Goal: Ask a question: Seek information or help from site administrators or community

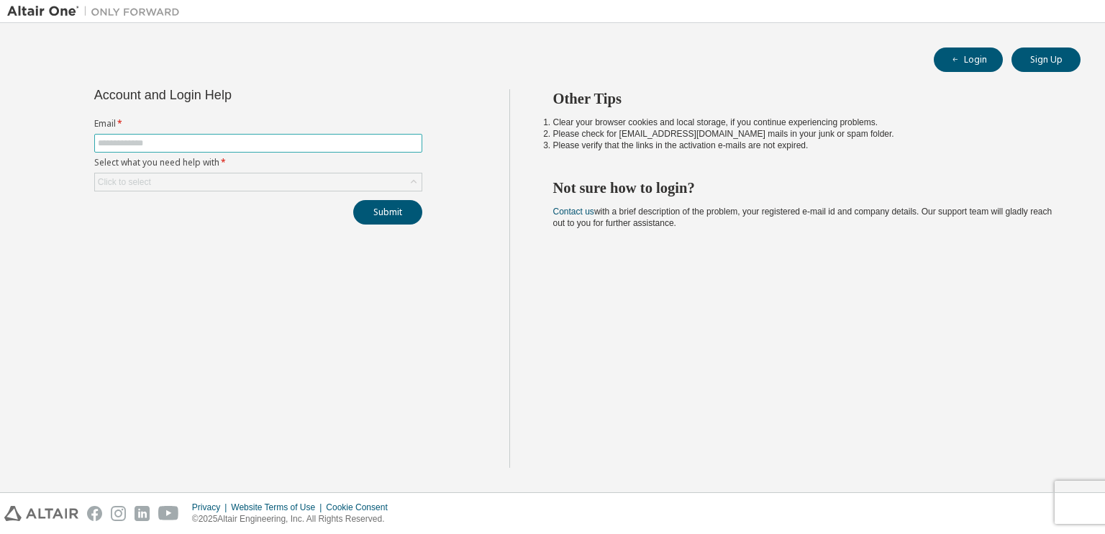
click at [164, 137] on input "text" at bounding box center [258, 143] width 321 height 12
type input "**********"
click at [171, 135] on span at bounding box center [258, 143] width 328 height 19
click at [170, 144] on input "text" at bounding box center [258, 143] width 321 height 12
type input "**********"
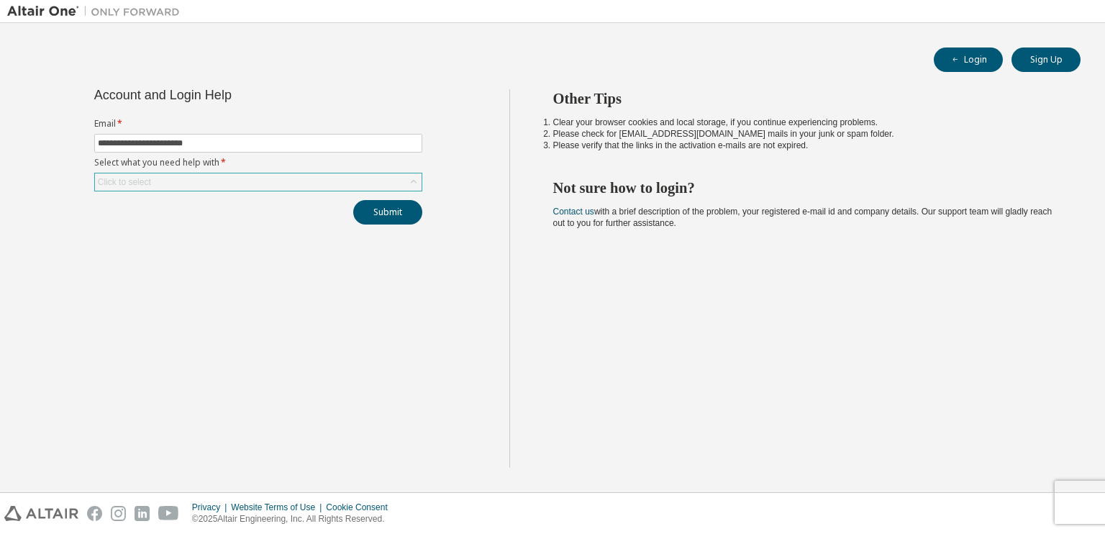
click at [161, 185] on div "Click to select" at bounding box center [258, 181] width 327 height 17
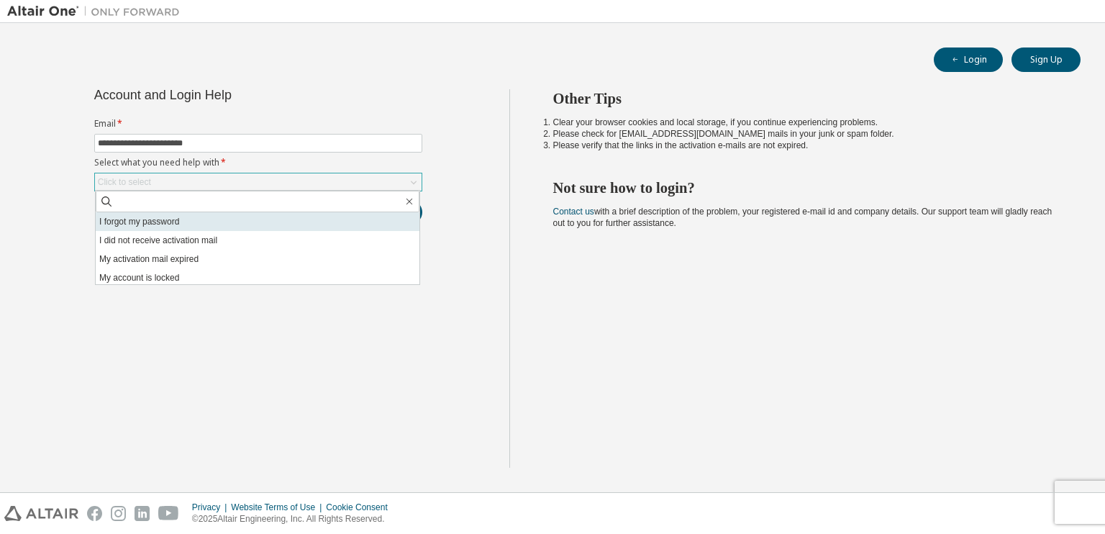
click at [171, 229] on li "I forgot my password" at bounding box center [258, 221] width 324 height 19
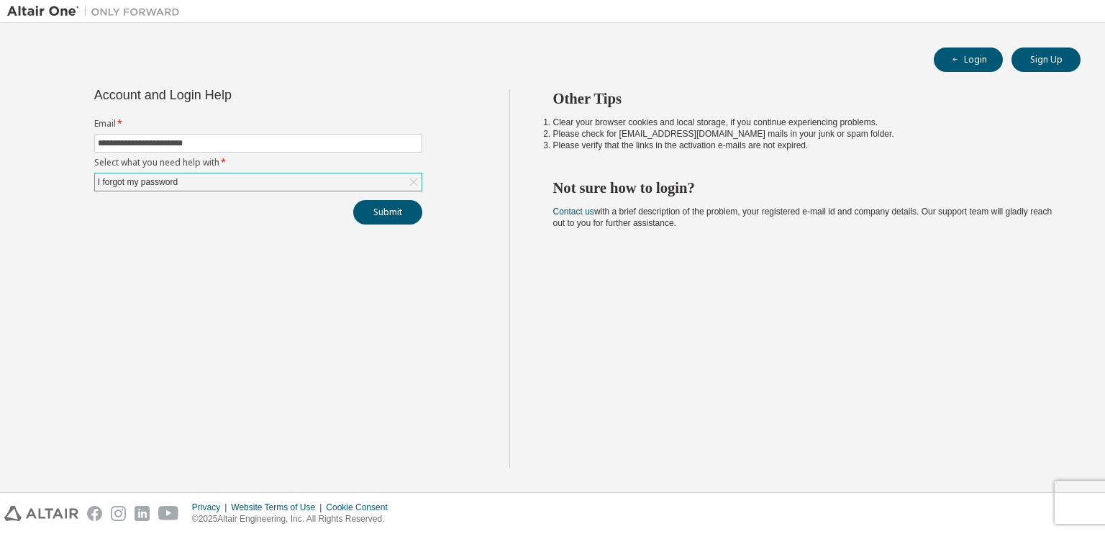
click at [297, 185] on div "I forgot my password" at bounding box center [258, 181] width 327 height 17
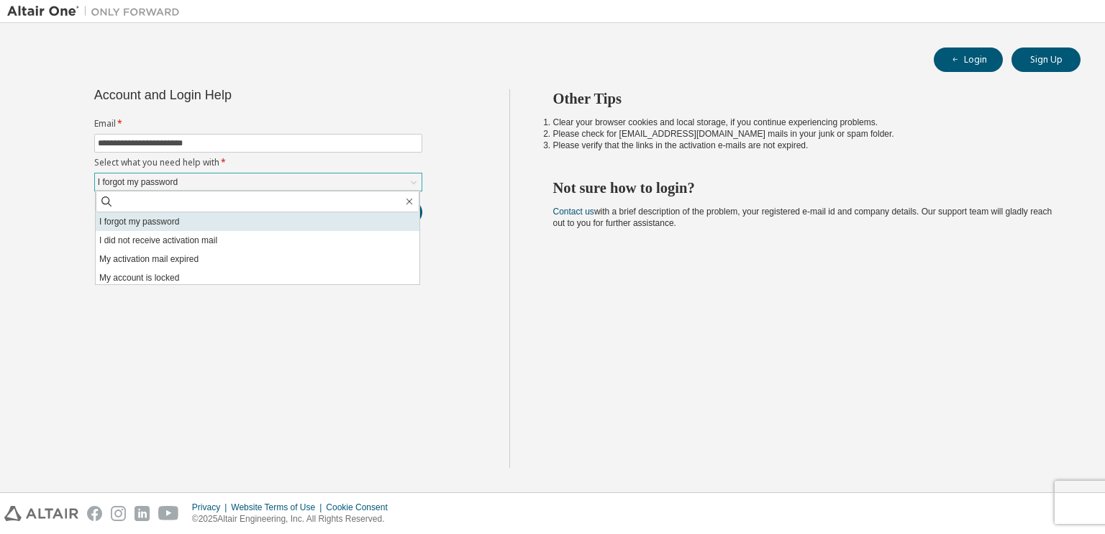
click at [261, 220] on li "I forgot my password" at bounding box center [258, 221] width 324 height 19
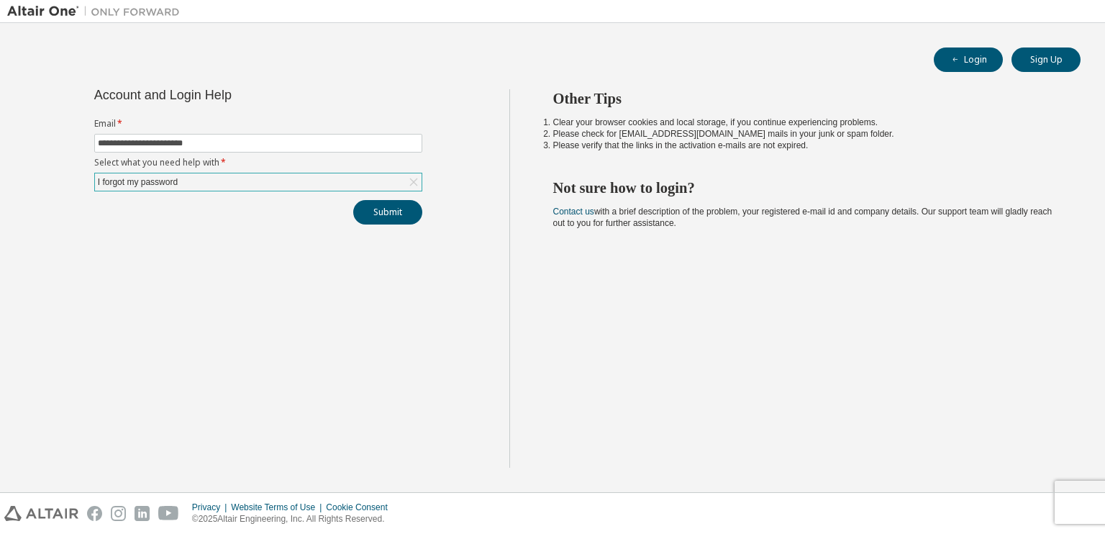
click at [353, 206] on div "Submit" at bounding box center [258, 212] width 328 height 24
click at [377, 205] on button "Submit" at bounding box center [387, 212] width 69 height 24
click at [1080, 492] on div "Bad Request" at bounding box center [986, 504] width 210 height 36
click at [194, 131] on form "Email * Select what you need help with * Click to select" at bounding box center [258, 154] width 328 height 73
click at [196, 145] on input "text" at bounding box center [258, 143] width 321 height 12
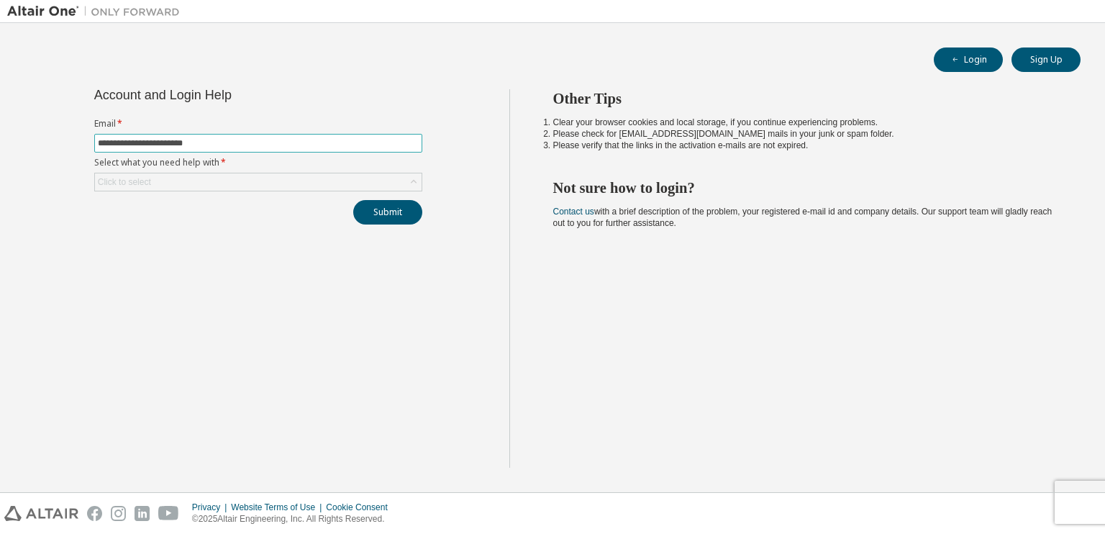
type input "**********"
click at [103, 278] on div "**********" at bounding box center [258, 278] width 502 height 379
click at [150, 182] on div "Click to select" at bounding box center [125, 182] width 58 height 16
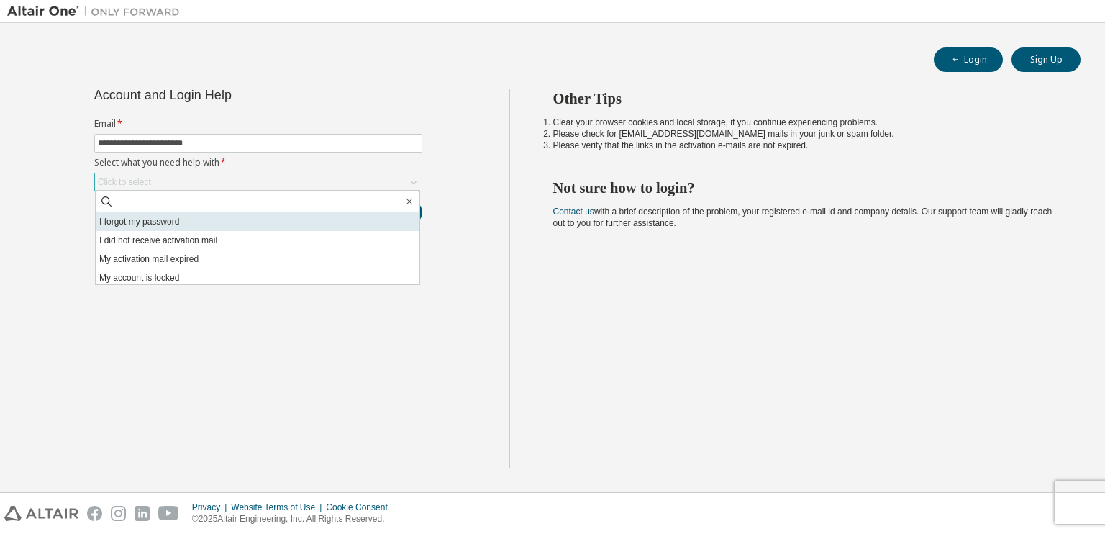
click at [160, 222] on li "I forgot my password" at bounding box center [258, 221] width 324 height 19
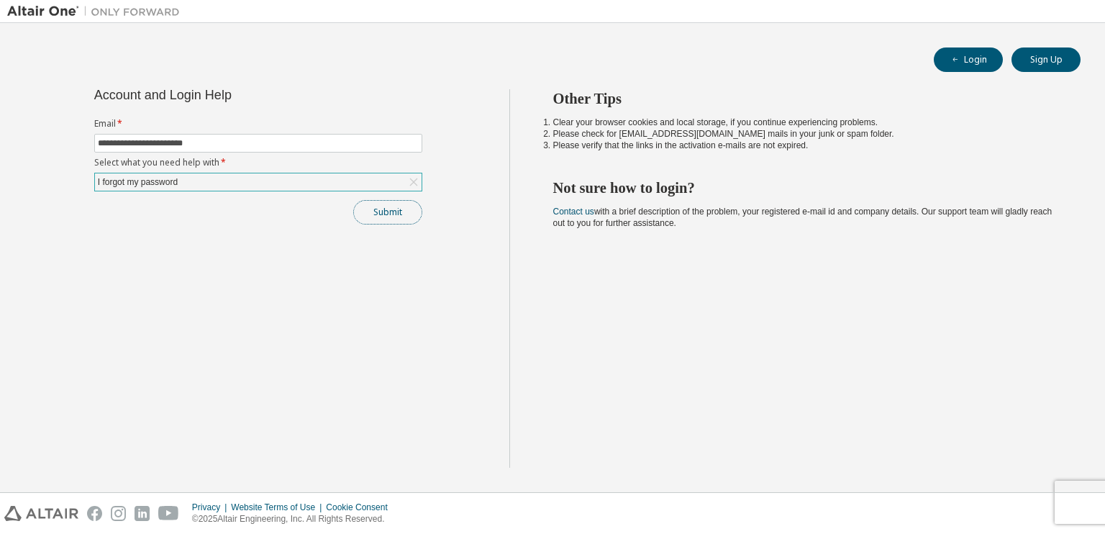
click at [412, 207] on button "Submit" at bounding box center [387, 212] width 69 height 24
click at [961, 60] on button "Login" at bounding box center [968, 59] width 69 height 24
click at [211, 145] on input "text" at bounding box center [258, 143] width 321 height 12
click at [191, 187] on div "Click to select" at bounding box center [258, 181] width 327 height 17
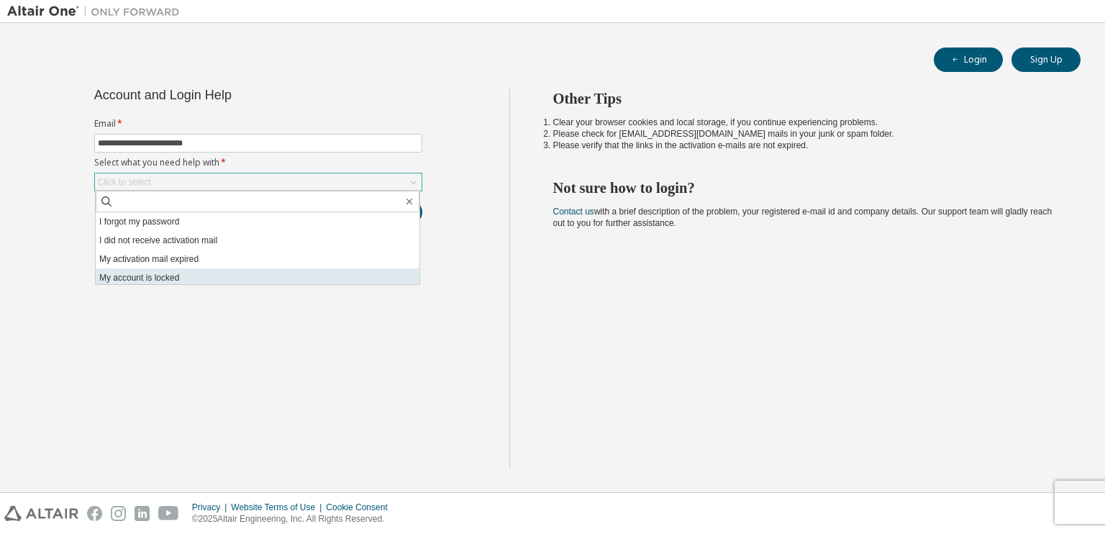
click at [182, 271] on li "My account is locked" at bounding box center [258, 277] width 324 height 19
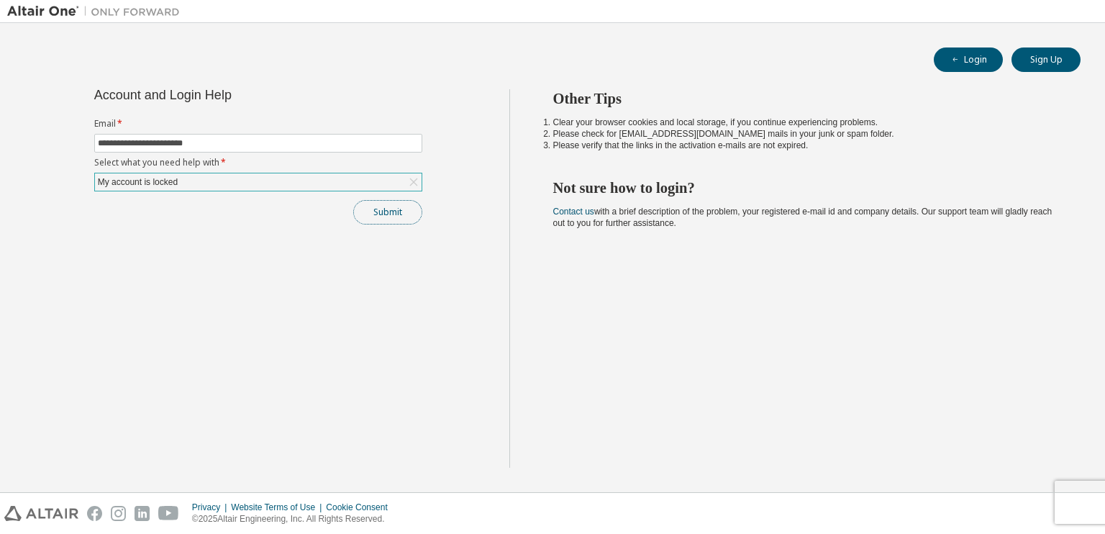
click at [380, 212] on button "Submit" at bounding box center [387, 212] width 69 height 24
click at [407, 211] on button "Submit" at bounding box center [387, 212] width 69 height 24
click at [273, 148] on input "**********" at bounding box center [258, 143] width 321 height 12
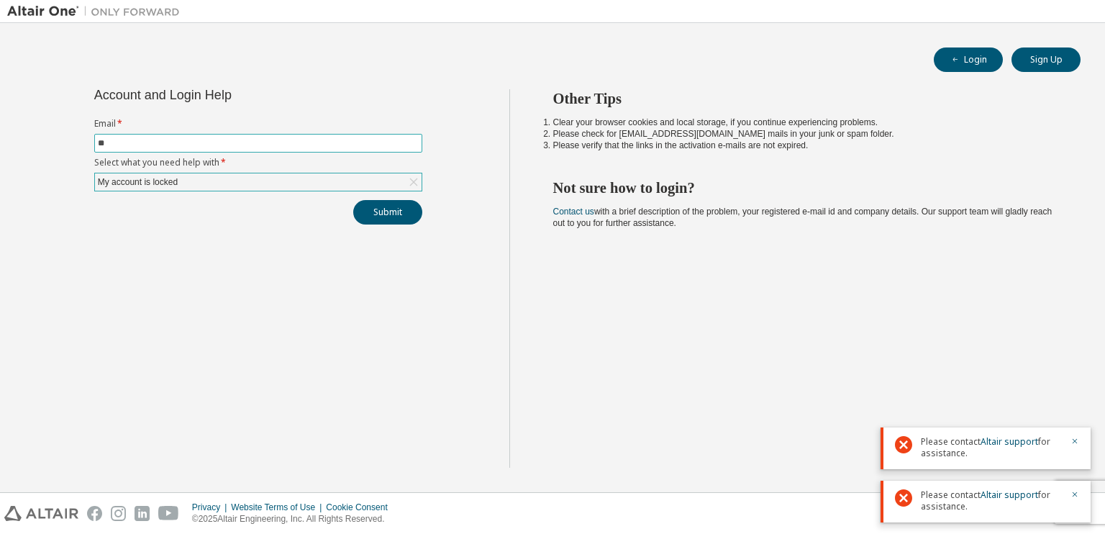
type input "*"
type input "**********"
click at [401, 208] on button "Submit" at bounding box center [387, 212] width 69 height 24
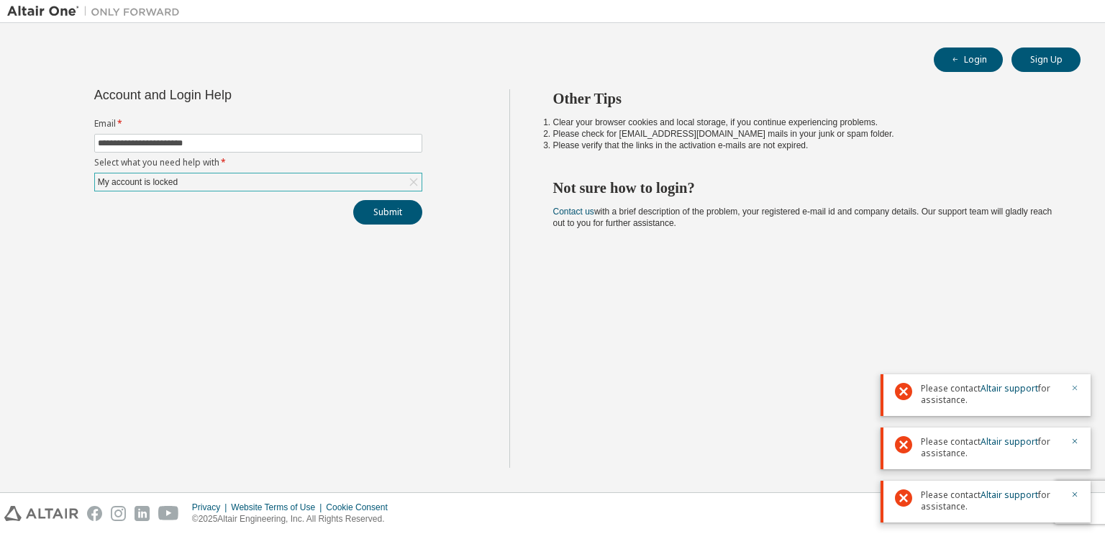
click at [1073, 386] on icon "button" at bounding box center [1075, 388] width 9 height 9
click at [1075, 440] on icon "button" at bounding box center [1075, 441] width 5 height 5
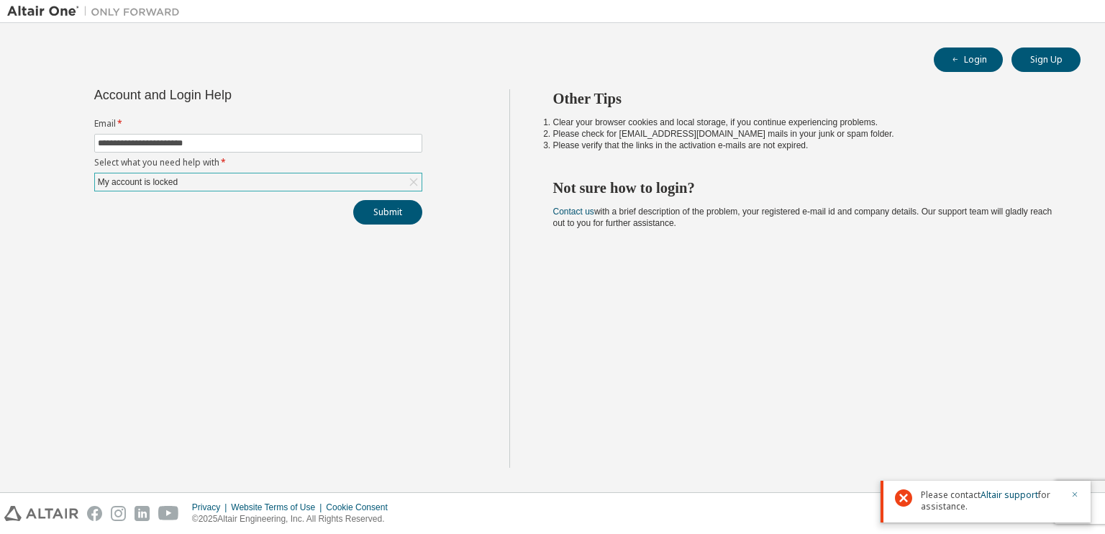
click at [1074, 499] on button "button" at bounding box center [1075, 495] width 9 height 13
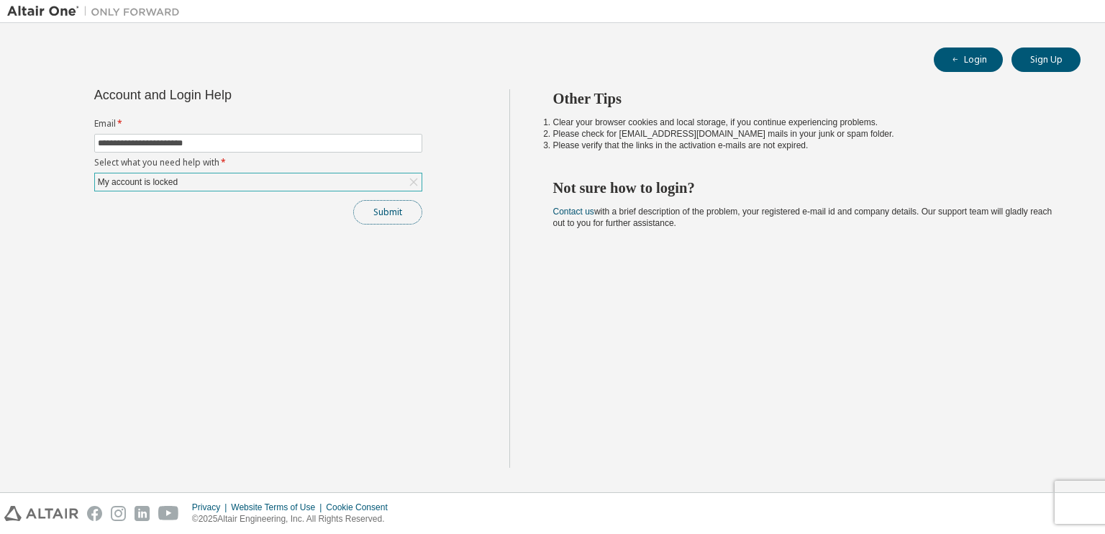
click at [396, 222] on button "Submit" at bounding box center [387, 212] width 69 height 24
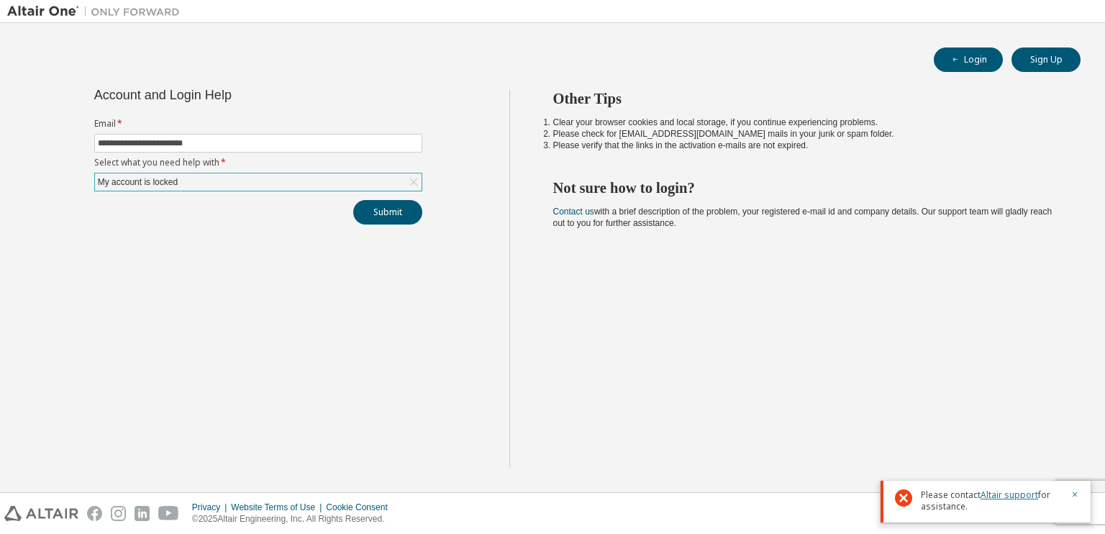
click at [1002, 496] on link "Altair support" at bounding box center [1010, 495] width 58 height 12
